Goal: Task Accomplishment & Management: Complete application form

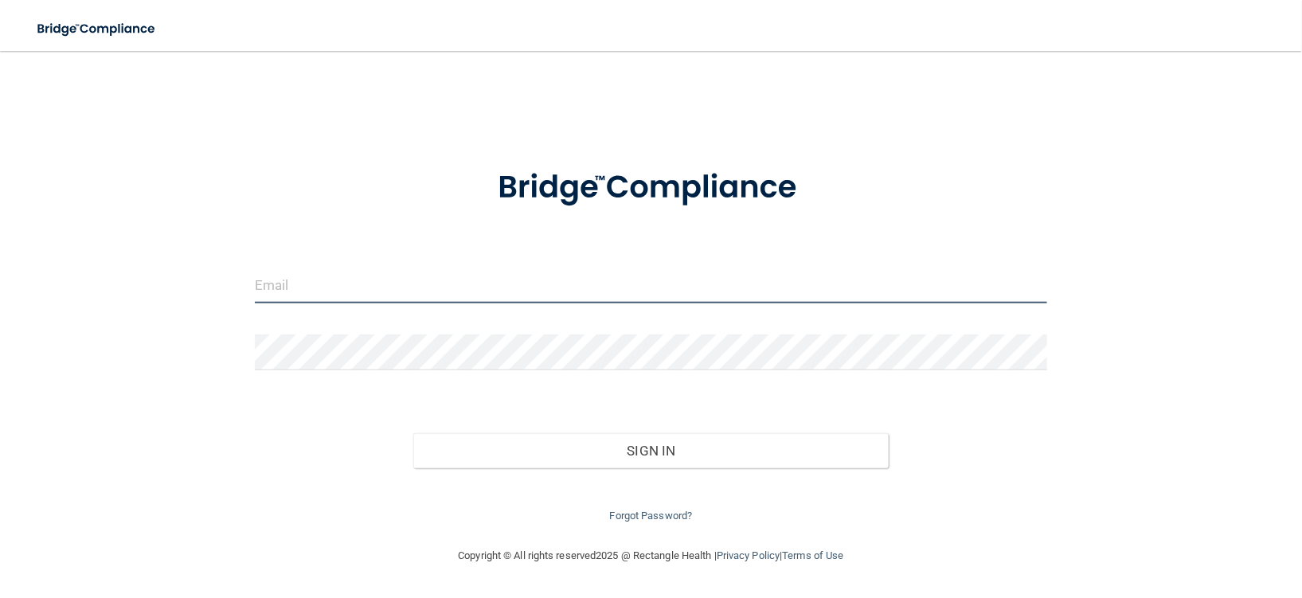
click at [459, 288] on input "email" at bounding box center [651, 286] width 792 height 36
type input "[PERSON_NAME][EMAIL_ADDRESS][PERSON_NAME][DOMAIN_NAME]"
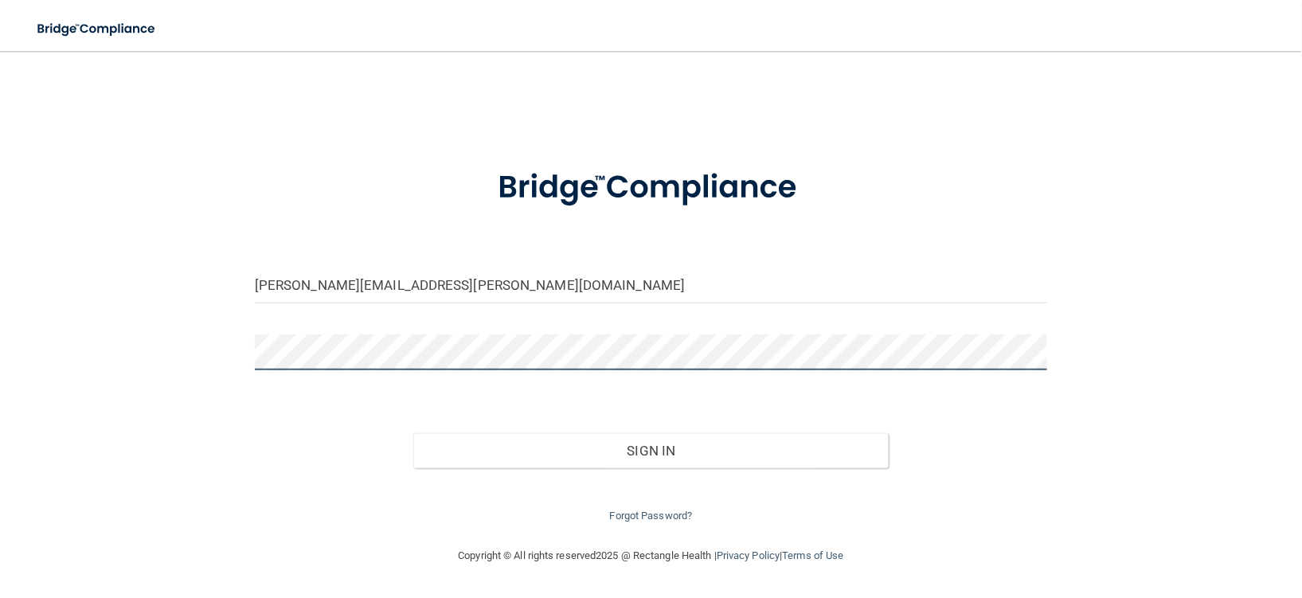
click at [413, 433] on button "Sign In" at bounding box center [650, 450] width 475 height 35
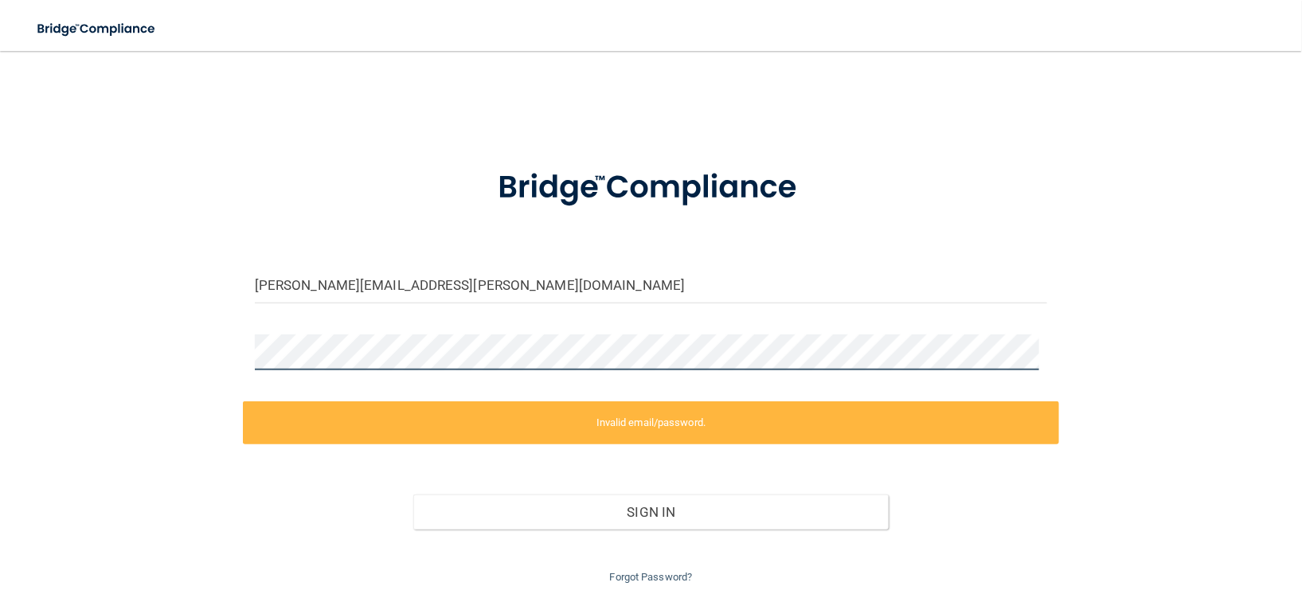
click at [237, 350] on div "[PERSON_NAME][EMAIL_ADDRESS][PERSON_NAME][DOMAIN_NAME] Invalid email/password. …" at bounding box center [651, 327] width 1238 height 520
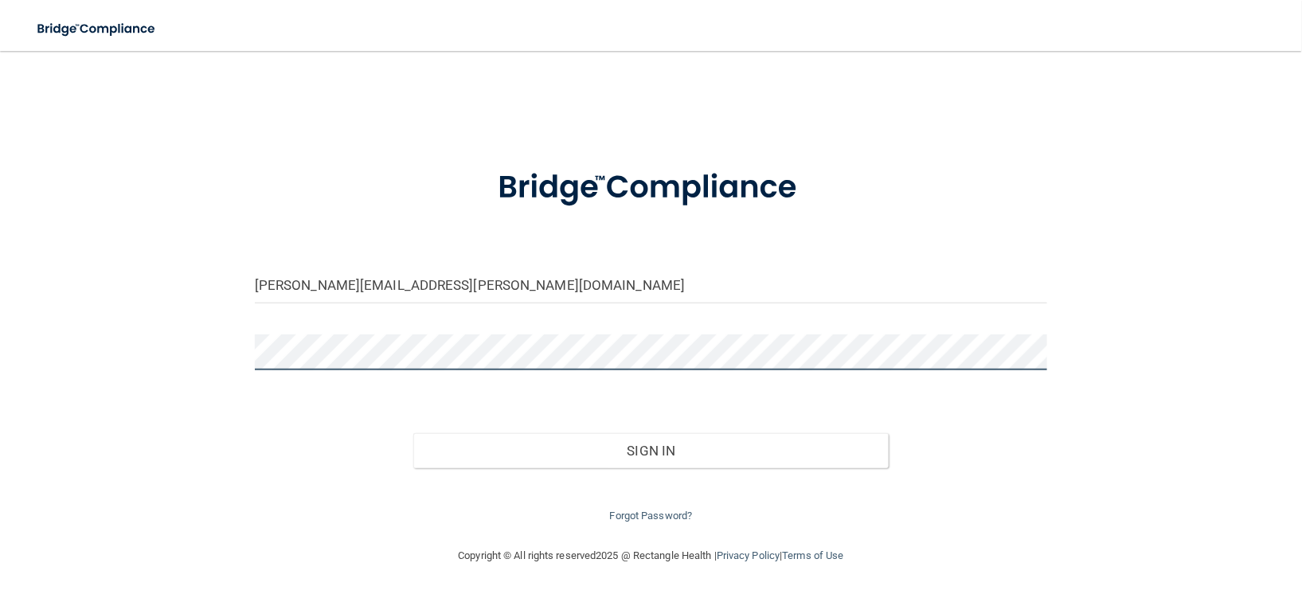
click at [413, 433] on button "Sign In" at bounding box center [650, 450] width 475 height 35
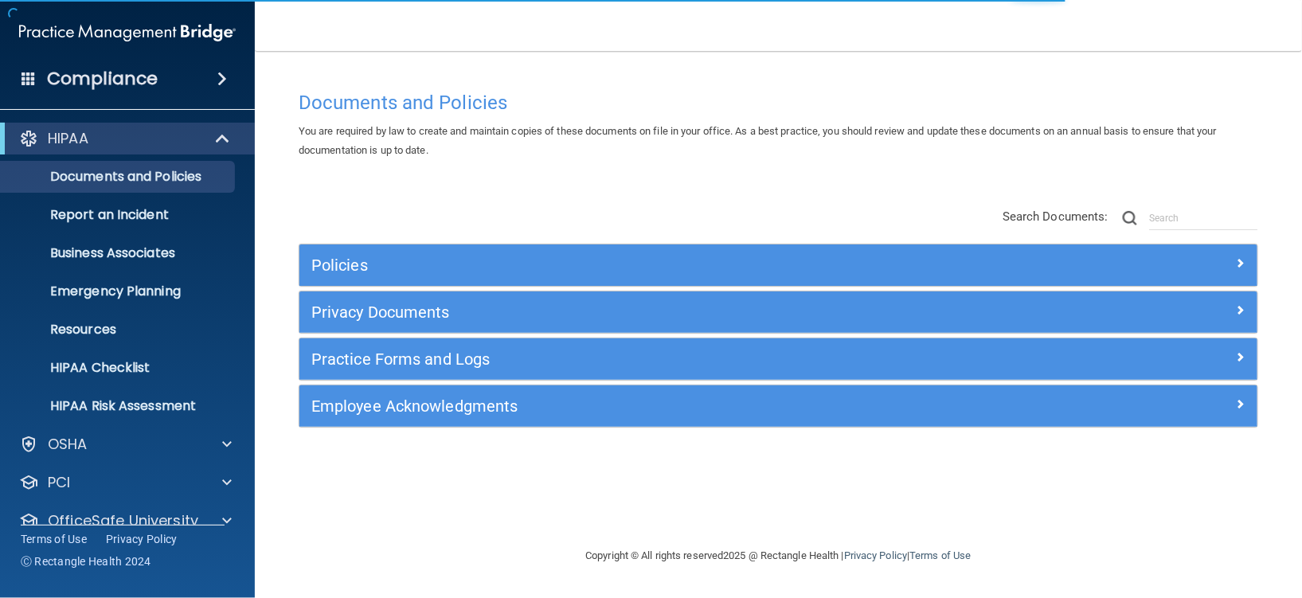
scroll to position [62, 0]
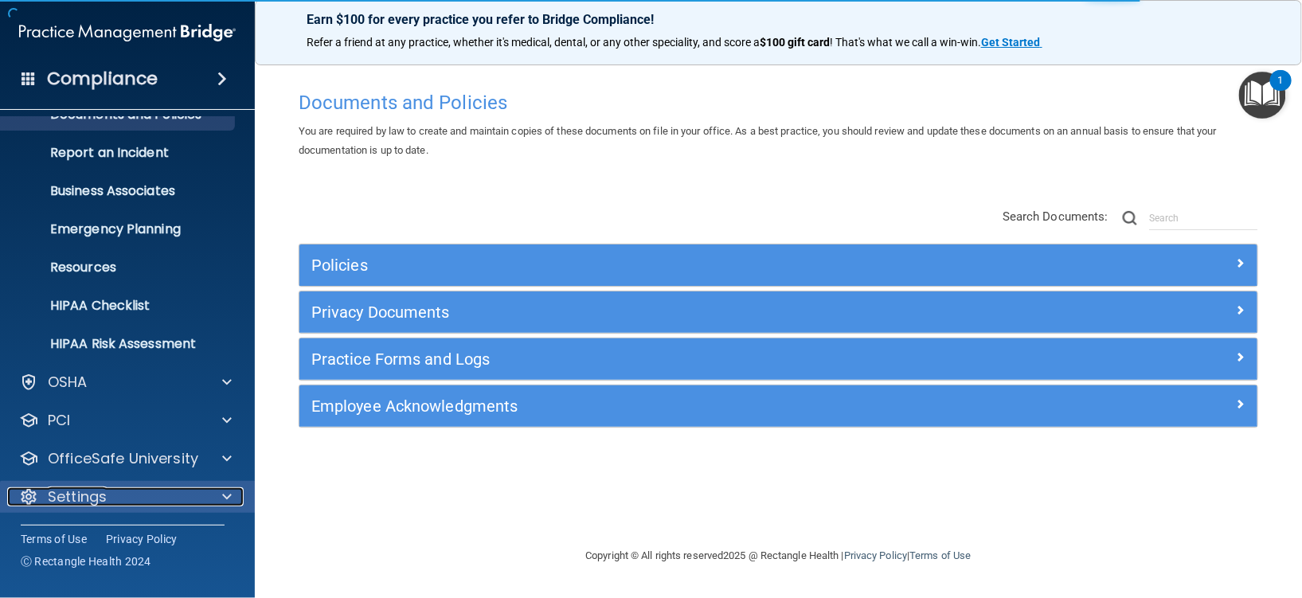
click at [220, 495] on div at bounding box center [225, 496] width 40 height 19
click at [229, 494] on span at bounding box center [227, 496] width 10 height 19
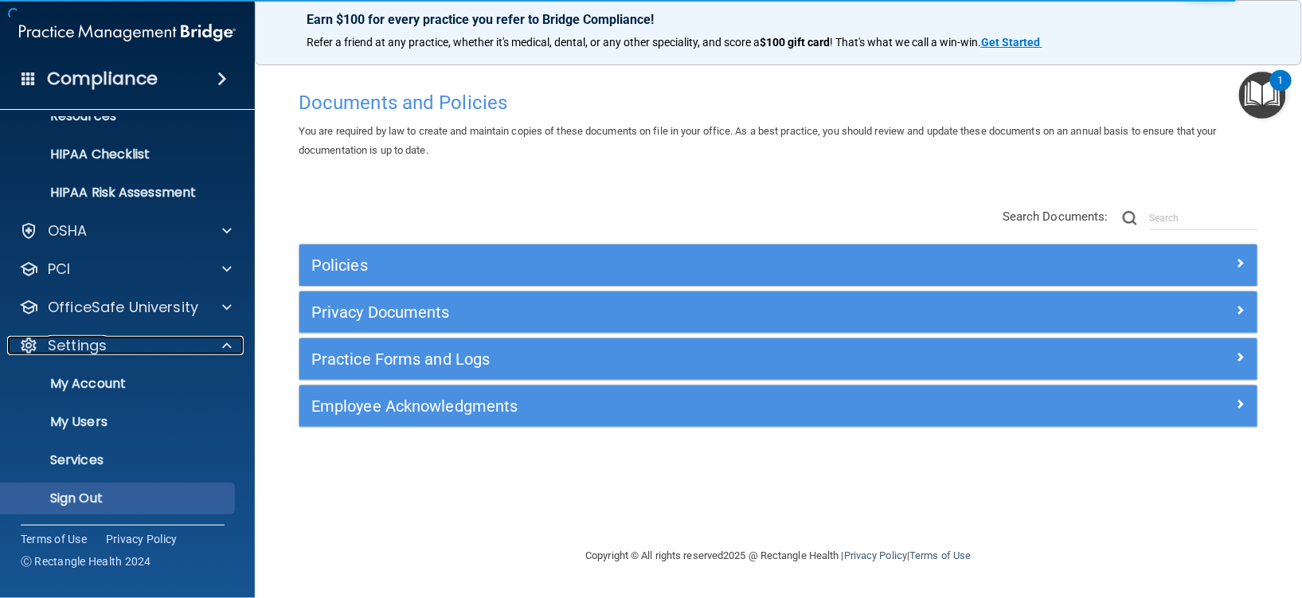
scroll to position [215, 0]
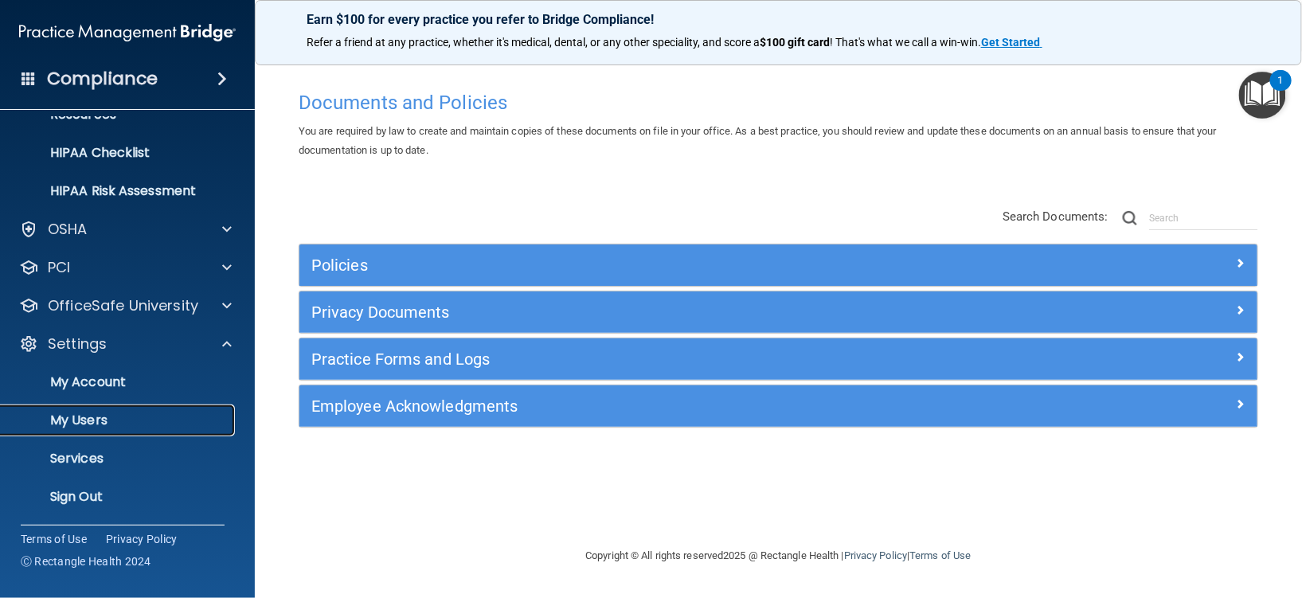
click at [102, 418] on p "My Users" at bounding box center [118, 421] width 217 height 16
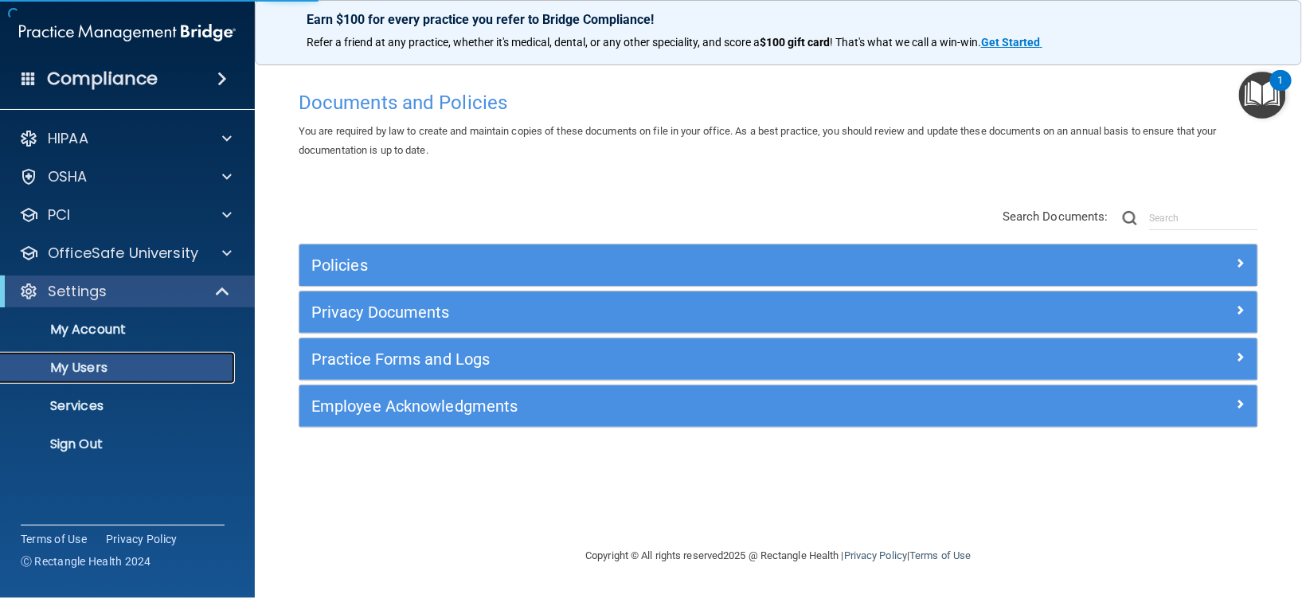
select select "20"
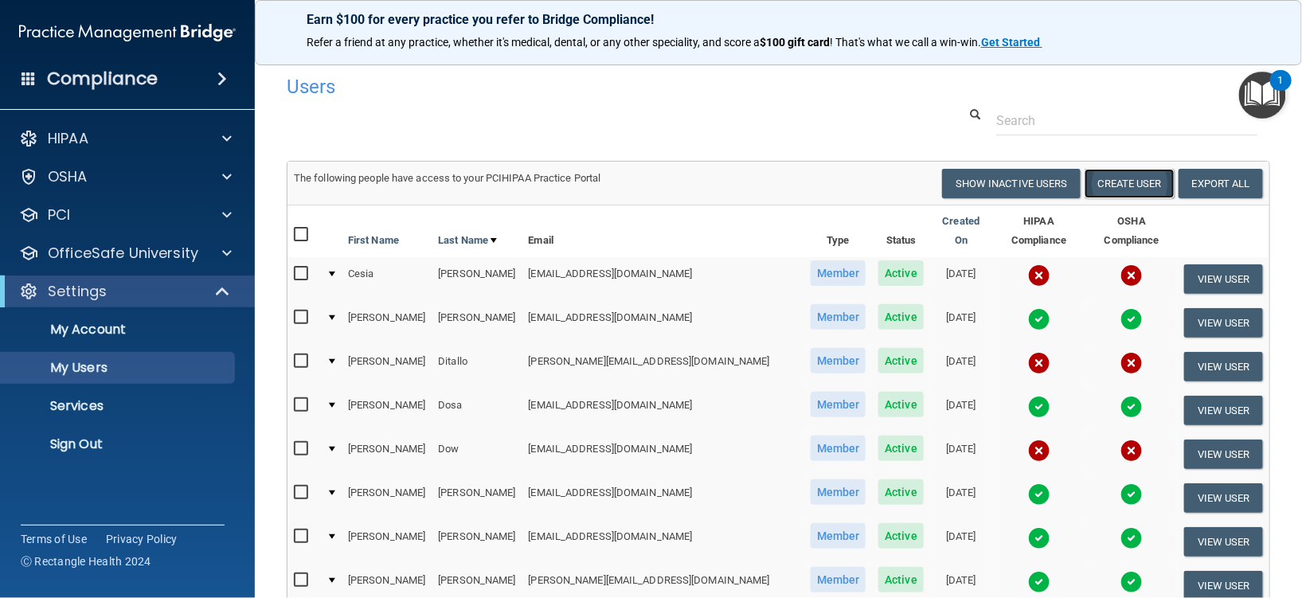
click at [1137, 181] on button "Create User" at bounding box center [1130, 183] width 90 height 29
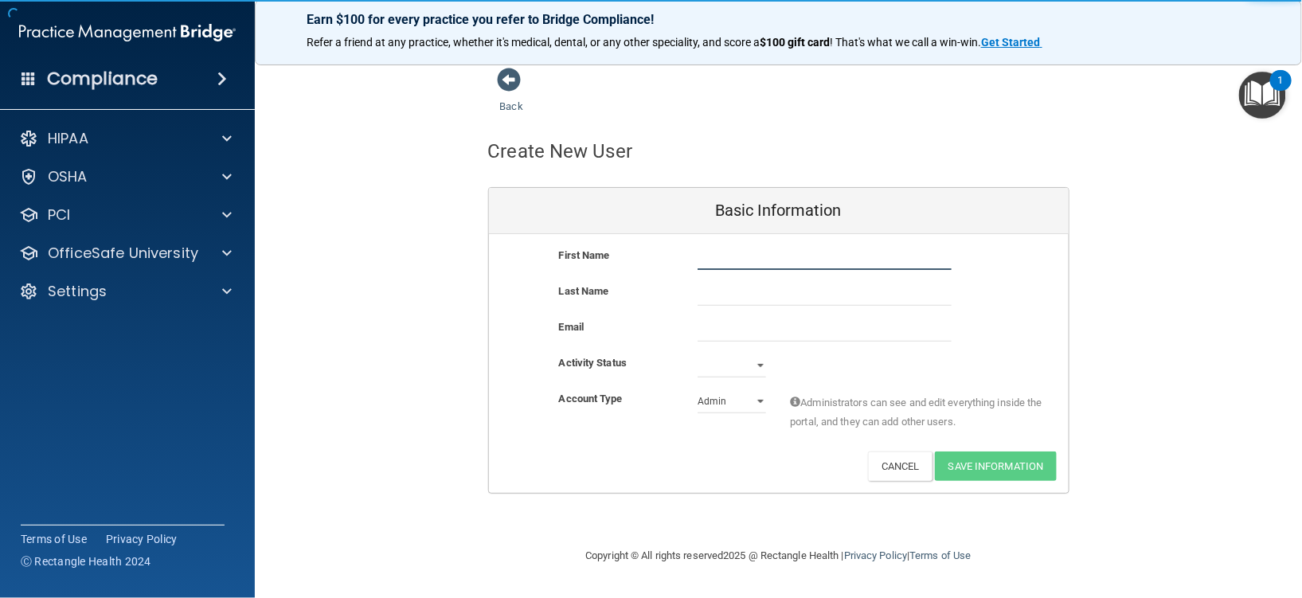
click at [751, 257] on input "text" at bounding box center [825, 258] width 254 height 24
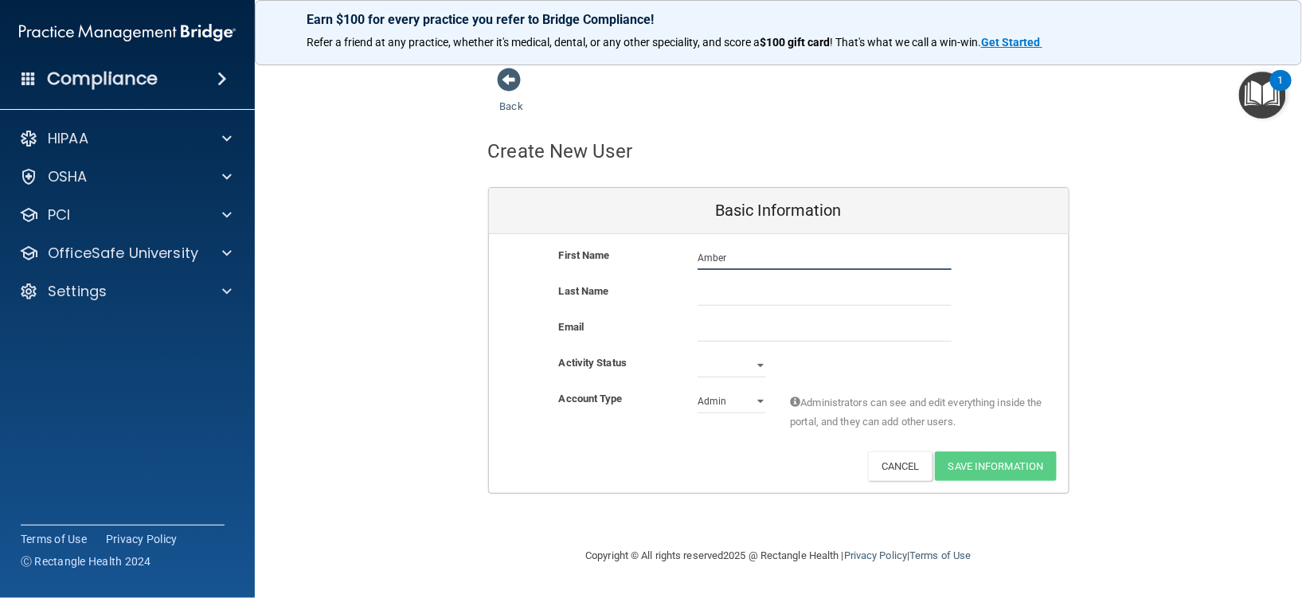
type input "Amber"
type input "[PERSON_NAME]"
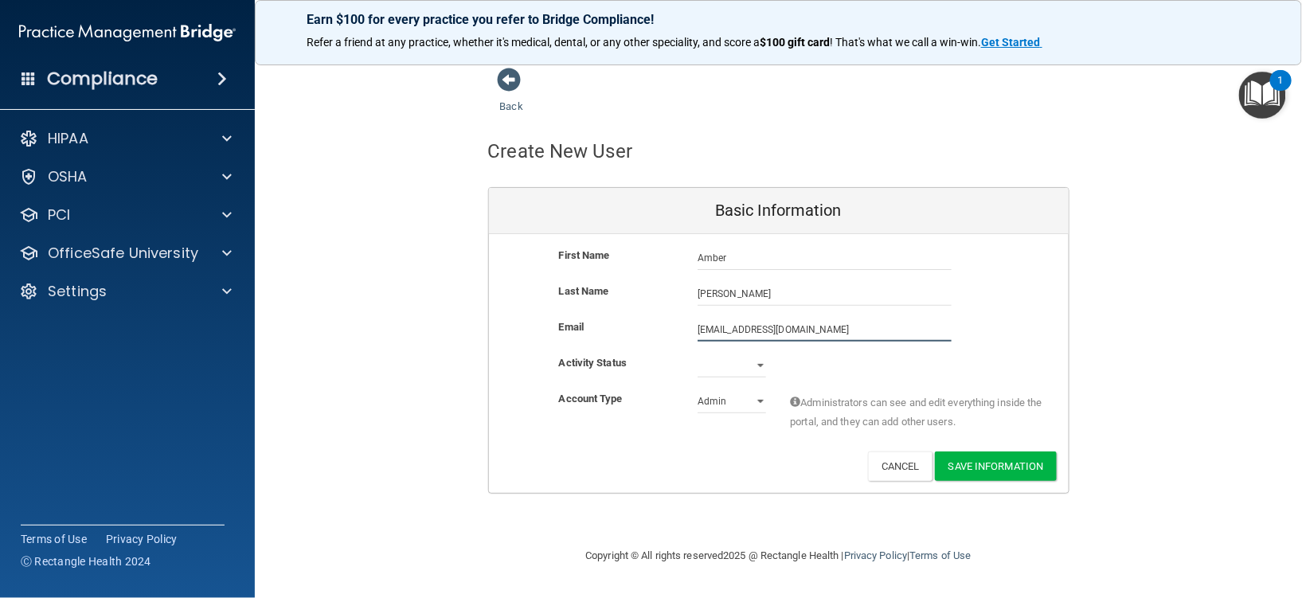
type input "[EMAIL_ADDRESS][DOMAIN_NAME]"
click at [755, 362] on select "Active Inactive" at bounding box center [732, 369] width 68 height 24
select select "active"
click at [698, 354] on select "Active Inactive" at bounding box center [732, 366] width 68 height 24
click at [758, 401] on select "Admin Member" at bounding box center [732, 401] width 68 height 24
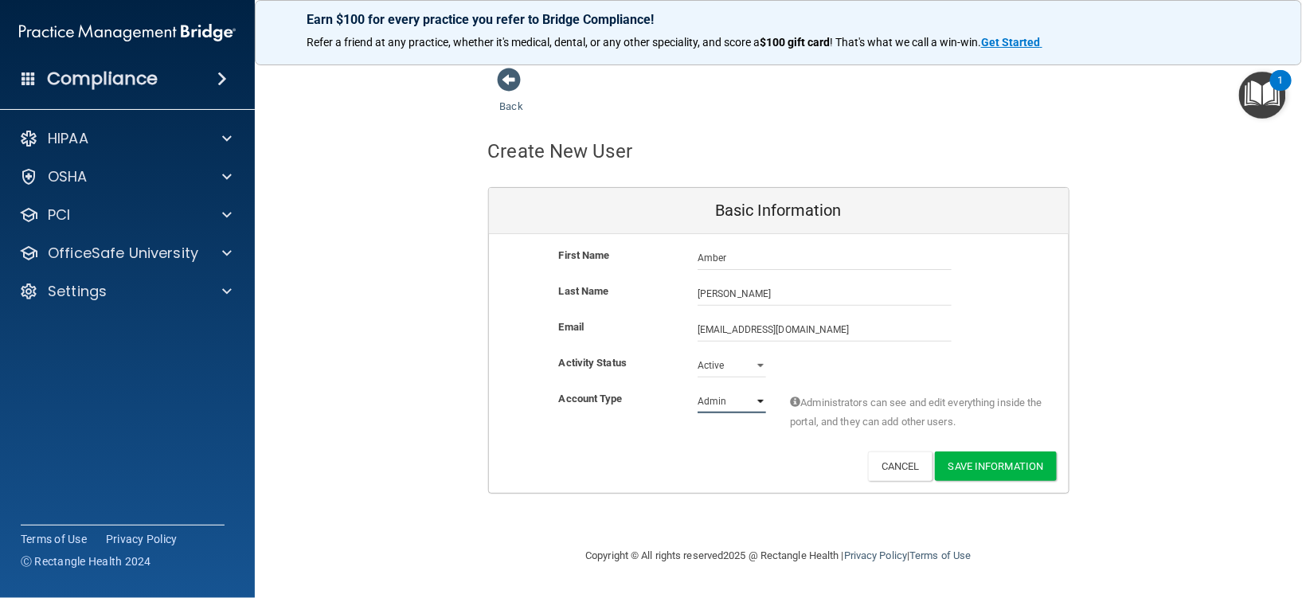
select select "practice_member"
click at [698, 389] on select "Admin Member" at bounding box center [732, 401] width 68 height 24
click at [991, 464] on button "Save Information" at bounding box center [996, 466] width 122 height 29
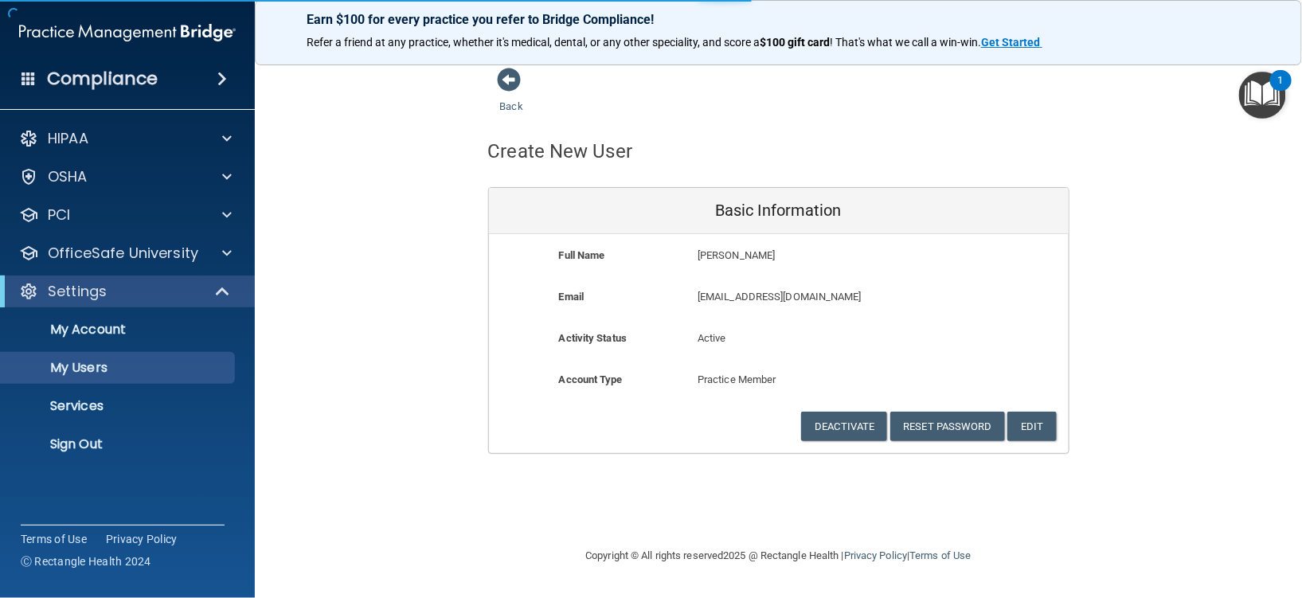
select select "20"
